Goal: Information Seeking & Learning: Learn about a topic

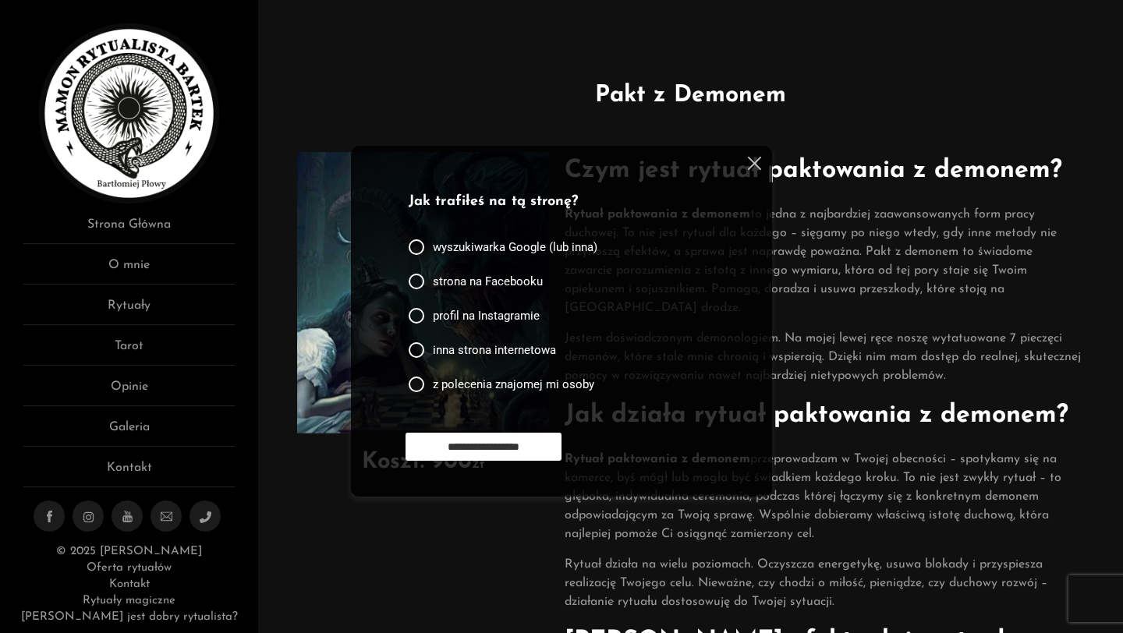
click at [763, 165] on div "**********" at bounding box center [561, 321] width 421 height 351
click at [756, 162] on img at bounding box center [754, 163] width 13 height 13
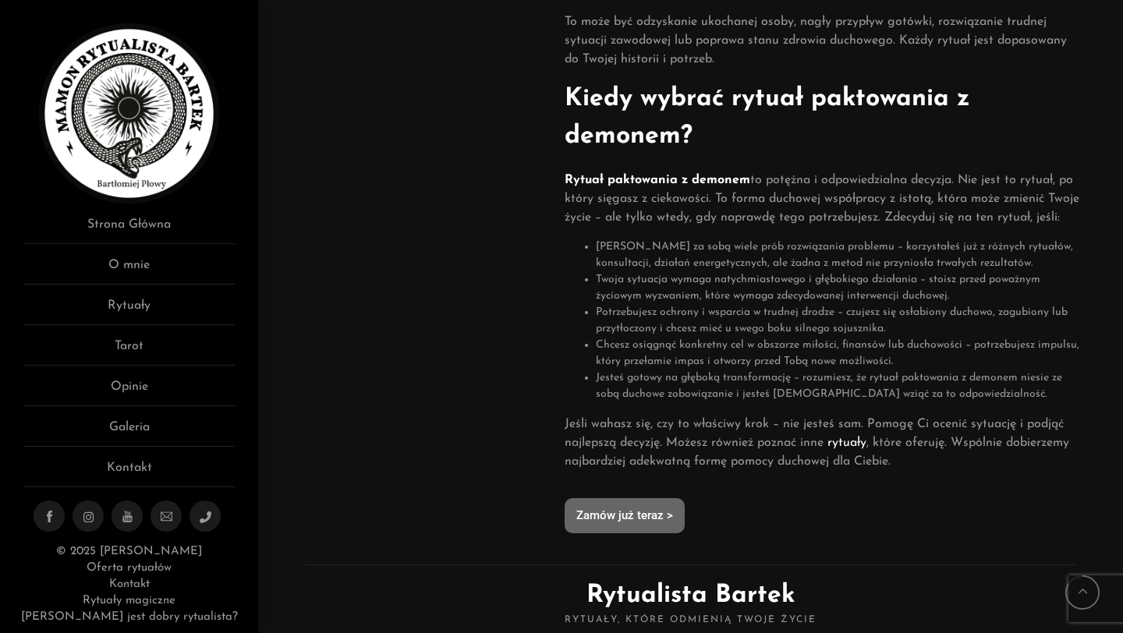
scroll to position [811, 0]
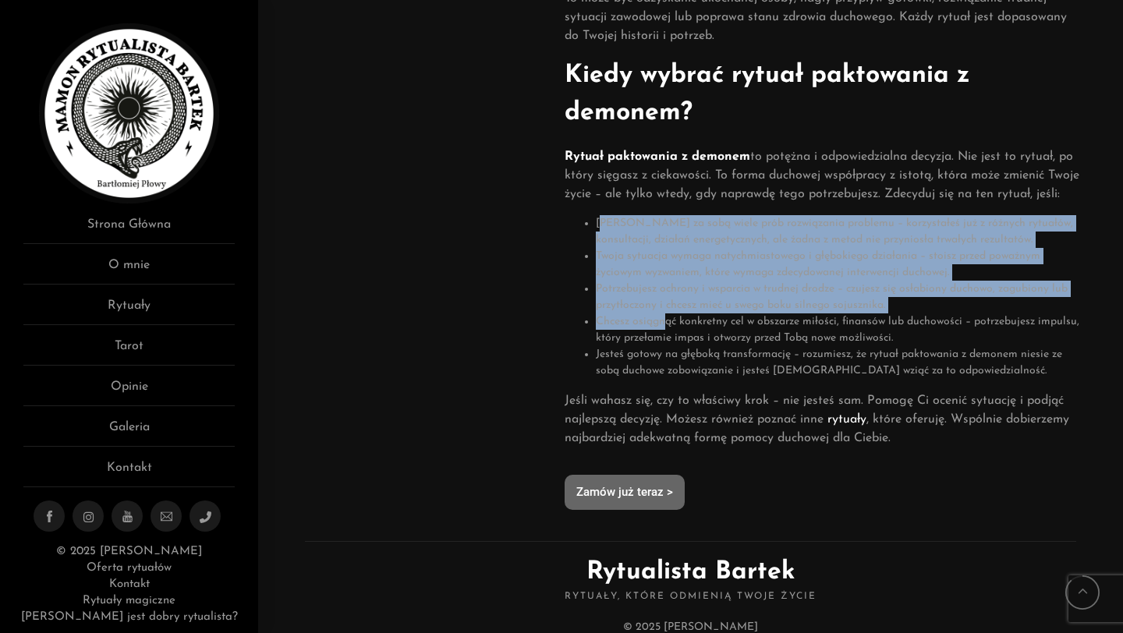
drag, startPoint x: 605, startPoint y: 224, endPoint x: 666, endPoint y: 313, distance: 107.7
click at [666, 314] on ul "[PERSON_NAME] za sobą wiele prób rozwiązania problemu – korzystałeś już z różny…" at bounding box center [824, 297] width 519 height 164
click at [621, 254] on li "Twoja sytuacja wymaga natychmiastowego i głębokiego działania – stoisz przed po…" at bounding box center [840, 264] width 488 height 33
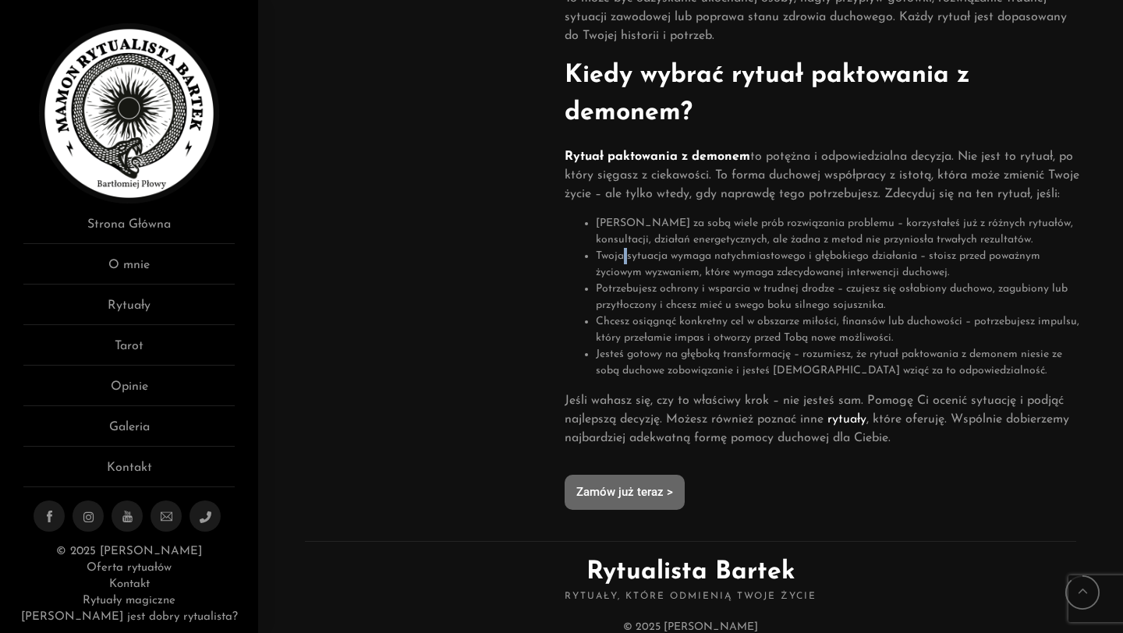
click at [621, 254] on li "Twoja sytuacja wymaga natychmiastowego i głębokiego działania – stoisz przed po…" at bounding box center [840, 264] width 488 height 33
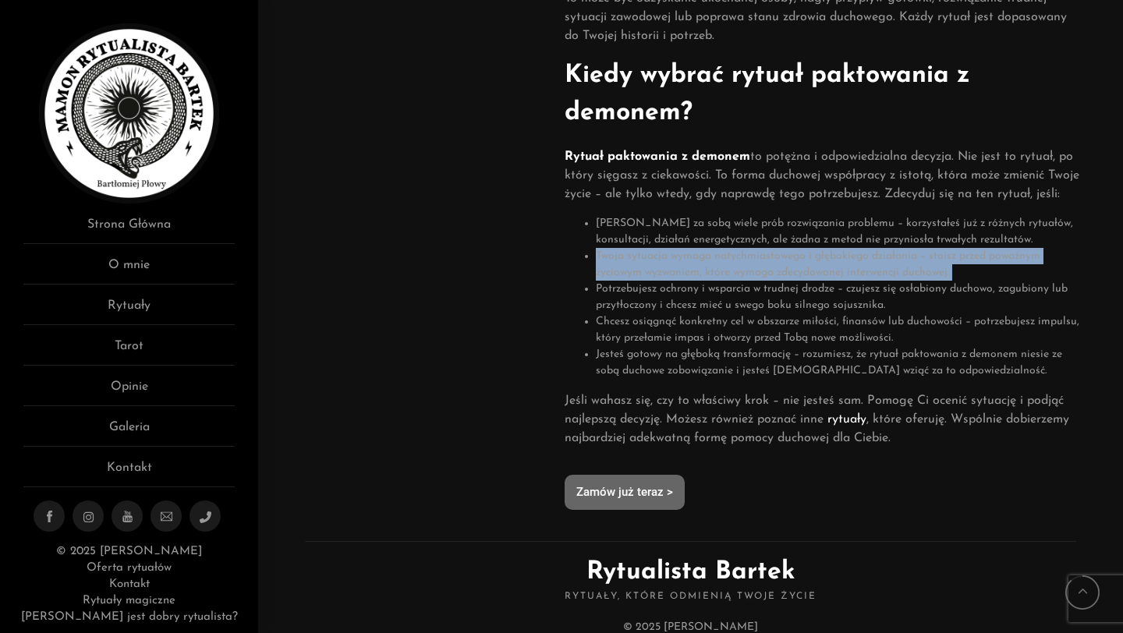
click at [621, 254] on li "Twoja sytuacja wymaga natychmiastowego i głębokiego działania – stoisz przed po…" at bounding box center [840, 264] width 488 height 33
click at [626, 278] on li "Twoja sytuacja wymaga natychmiastowego i głębokiego działania – stoisz przed po…" at bounding box center [840, 264] width 488 height 33
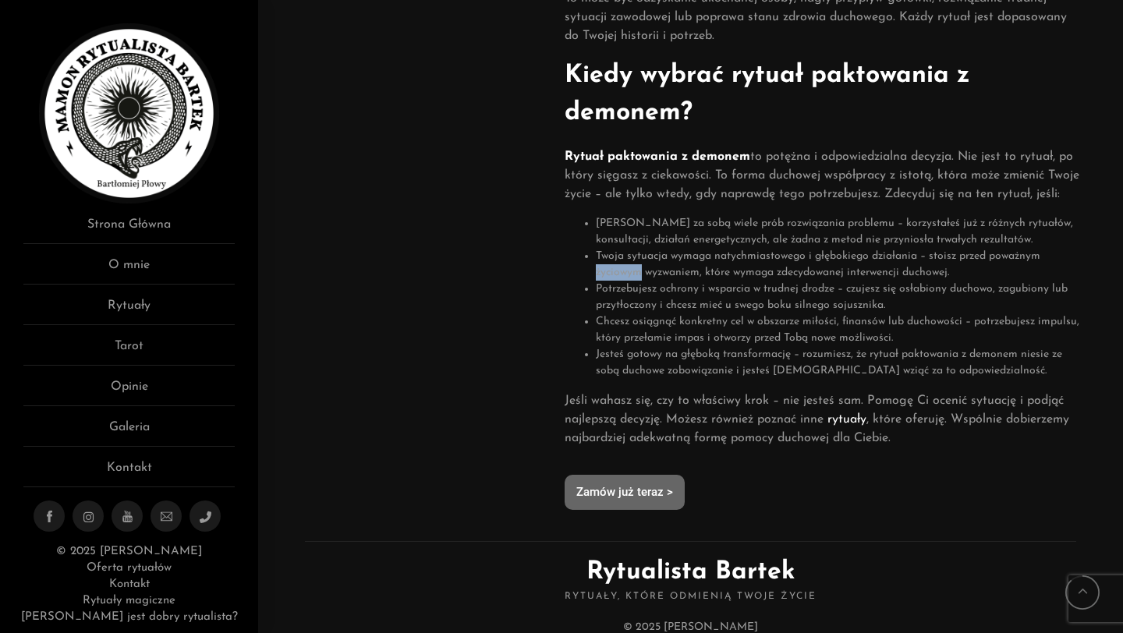
click at [626, 278] on li "Twoja sytuacja wymaga natychmiastowego i głębokiego działania – stoisz przed po…" at bounding box center [840, 264] width 488 height 33
click at [625, 296] on li "Potrzebujesz ochrony i wsparcia w trudnej drodze – czujesz się osłabiony duchow…" at bounding box center [840, 297] width 488 height 33
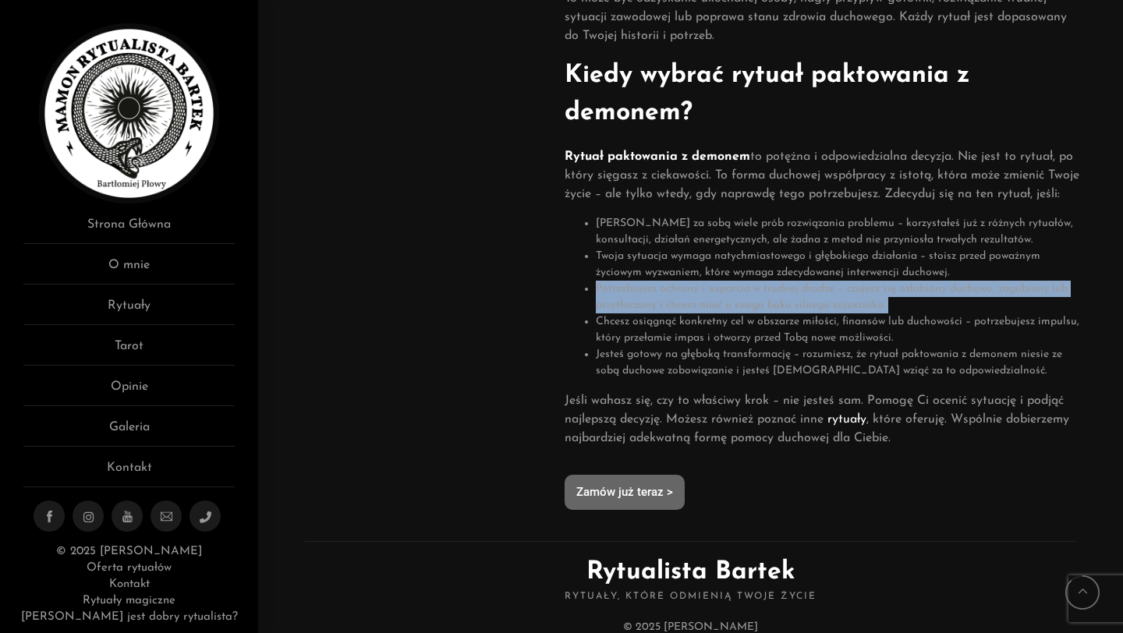
click at [625, 296] on li "Potrzebujesz ochrony i wsparcia w trudnej drodze – czujesz się osłabiony duchow…" at bounding box center [840, 297] width 488 height 33
click at [621, 504] on link "Zamów już teraz >" at bounding box center [625, 492] width 120 height 35
